Goal: Task Accomplishment & Management: Use online tool/utility

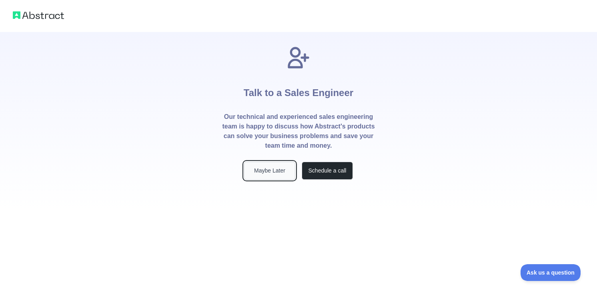
click at [258, 172] on button "Maybe Later" at bounding box center [269, 171] width 51 height 18
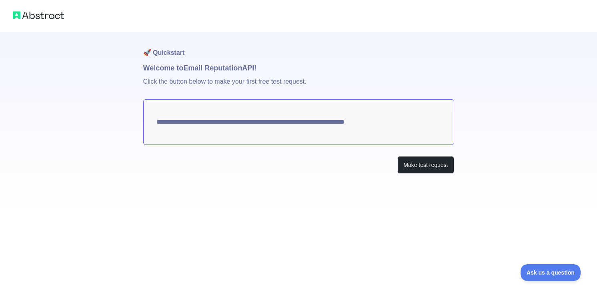
click at [200, 110] on textarea "**********" at bounding box center [298, 122] width 311 height 46
drag, startPoint x: 395, startPoint y: 127, endPoint x: 253, endPoint y: 130, distance: 141.6
click at [253, 130] on textarea "**********" at bounding box center [298, 122] width 311 height 46
click at [434, 167] on button "Make test request" at bounding box center [425, 165] width 56 height 18
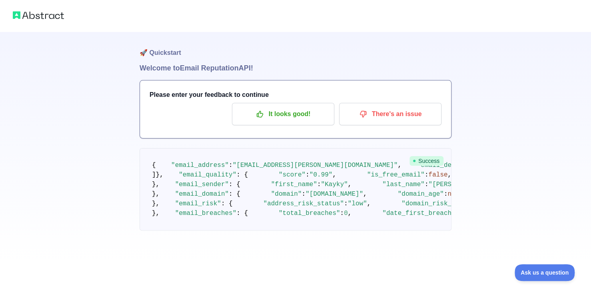
drag, startPoint x: 541, startPoint y: 104, endPoint x: 537, endPoint y: 105, distance: 4.5
click at [541, 104] on div "🚀 Quickstart Welcome to Email Reputation API! Please enter your feedback to con…" at bounding box center [295, 131] width 591 height 262
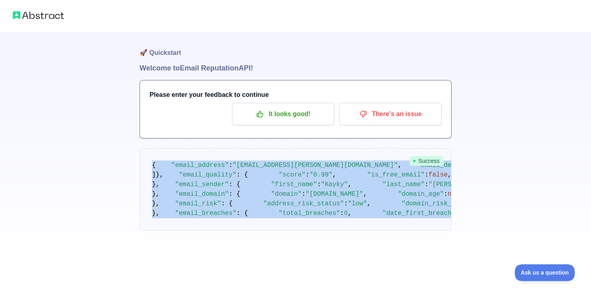
drag, startPoint x: 149, startPoint y: 85, endPoint x: 300, endPoint y: 252, distance: 225.6
click at [300, 230] on pre "{ "email_address" : "[EMAIL_ADDRESS][PERSON_NAME][DOMAIN_NAME]" , "email_delive…" at bounding box center [296, 189] width 312 height 82
copy code "{ "email_address" : "[EMAIL_ADDRESS][PERSON_NAME][DOMAIN_NAME]" , "email_delive…"
click at [531, 92] on div "🚀 Quickstart Welcome to Email Reputation API! Please enter your feedback to con…" at bounding box center [295, 131] width 591 height 262
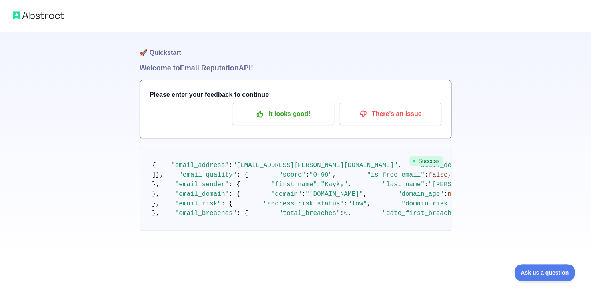
scroll to position [0, 0]
click at [538, 122] on div "🚀 Quickstart Welcome to Email Reputation API! Please enter your feedback to con…" at bounding box center [295, 131] width 591 height 262
click at [51, 21] on div at bounding box center [295, 16] width 591 height 32
click at [255, 114] on p "It looks good!" at bounding box center [283, 114] width 90 height 14
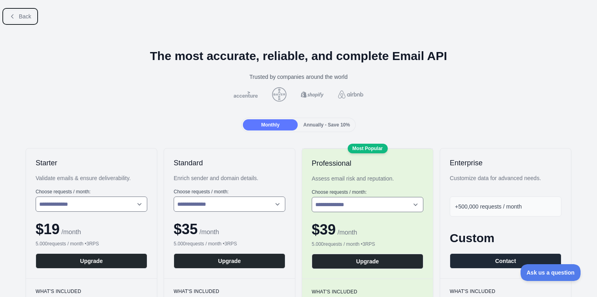
click at [24, 21] on button "Back" at bounding box center [20, 17] width 32 height 14
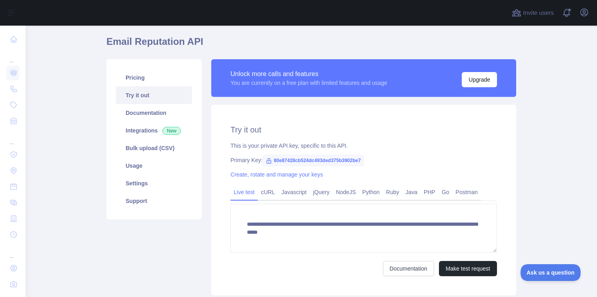
scroll to position [40, 0]
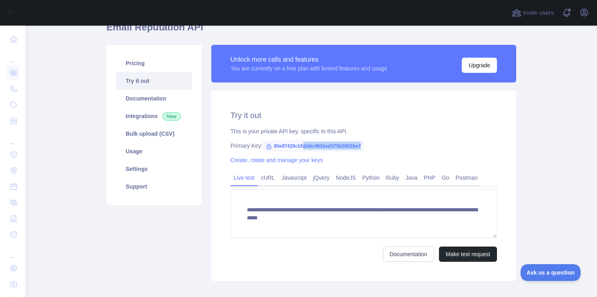
drag, startPoint x: 357, startPoint y: 148, endPoint x: 300, endPoint y: 148, distance: 56.8
click at [300, 148] on span "80e87428cb524dc493ded375b3902be7" at bounding box center [313, 146] width 102 height 12
click at [269, 133] on div "This is your private API key, specific to this API." at bounding box center [363, 131] width 266 height 8
drag, startPoint x: 275, startPoint y: 131, endPoint x: 375, endPoint y: 135, distance: 100.0
click at [359, 132] on div "This is your private API key, specific to this API." at bounding box center [363, 131] width 266 height 8
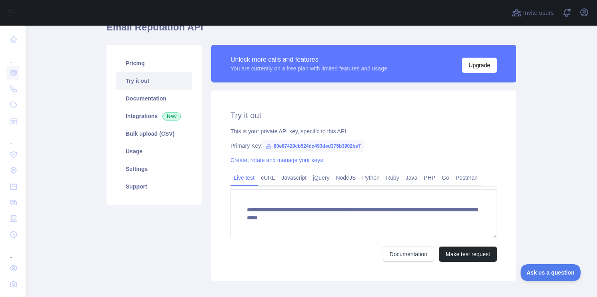
click at [376, 135] on div "**********" at bounding box center [363, 185] width 305 height 190
drag, startPoint x: 269, startPoint y: 147, endPoint x: 357, endPoint y: 148, distance: 87.2
click at [357, 148] on span "80e87428cb524dc493ded375b3902be7" at bounding box center [313, 146] width 102 height 12
copy span "80e87428cb524dc493ded375b3902be7"
click at [267, 180] on link "cURL" at bounding box center [267, 177] width 20 height 13
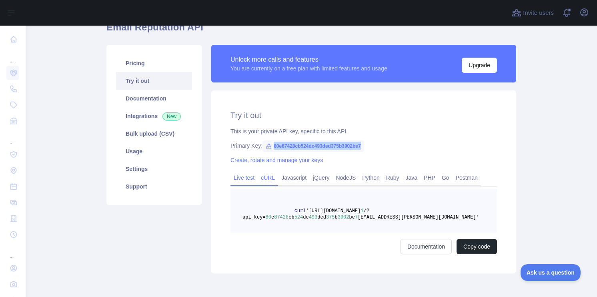
click at [252, 180] on link "Live test" at bounding box center [243, 177] width 27 height 13
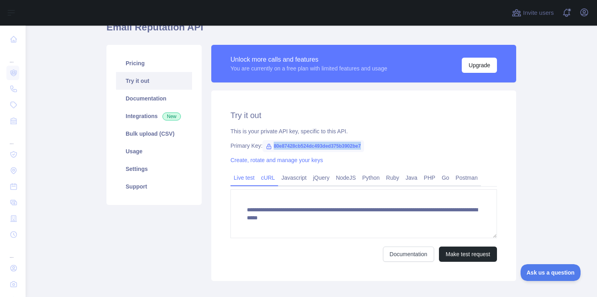
click at [266, 182] on link "cURL" at bounding box center [267, 177] width 20 height 13
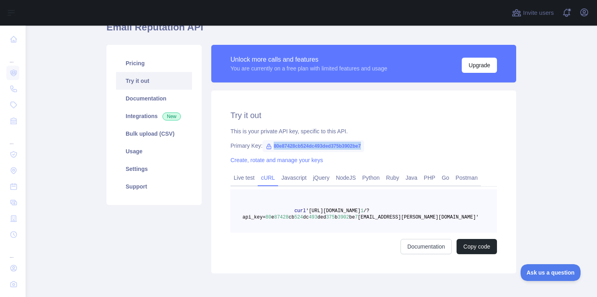
click at [316, 146] on span "80e87428cb524dc493ded375b3902be7" at bounding box center [313, 146] width 102 height 12
